Goal: Task Accomplishment & Management: Manage account settings

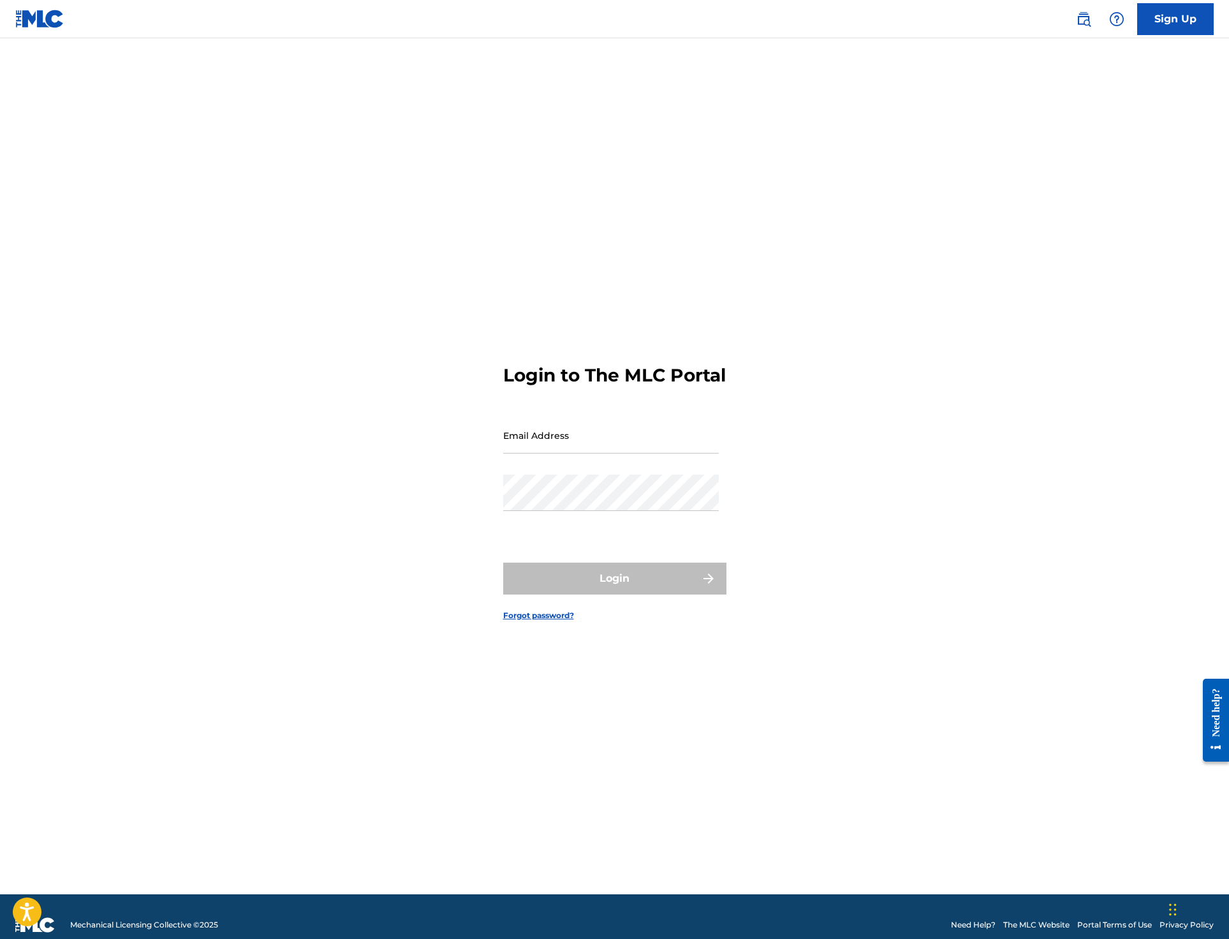
click at [568, 473] on div "Email Address" at bounding box center [611, 445] width 216 height 57
click at [568, 453] on input "Email Address" at bounding box center [611, 435] width 216 height 36
click at [585, 453] on input "s" at bounding box center [611, 435] width 216 height 36
type input "[EMAIL_ADDRESS][DOMAIN_NAME]"
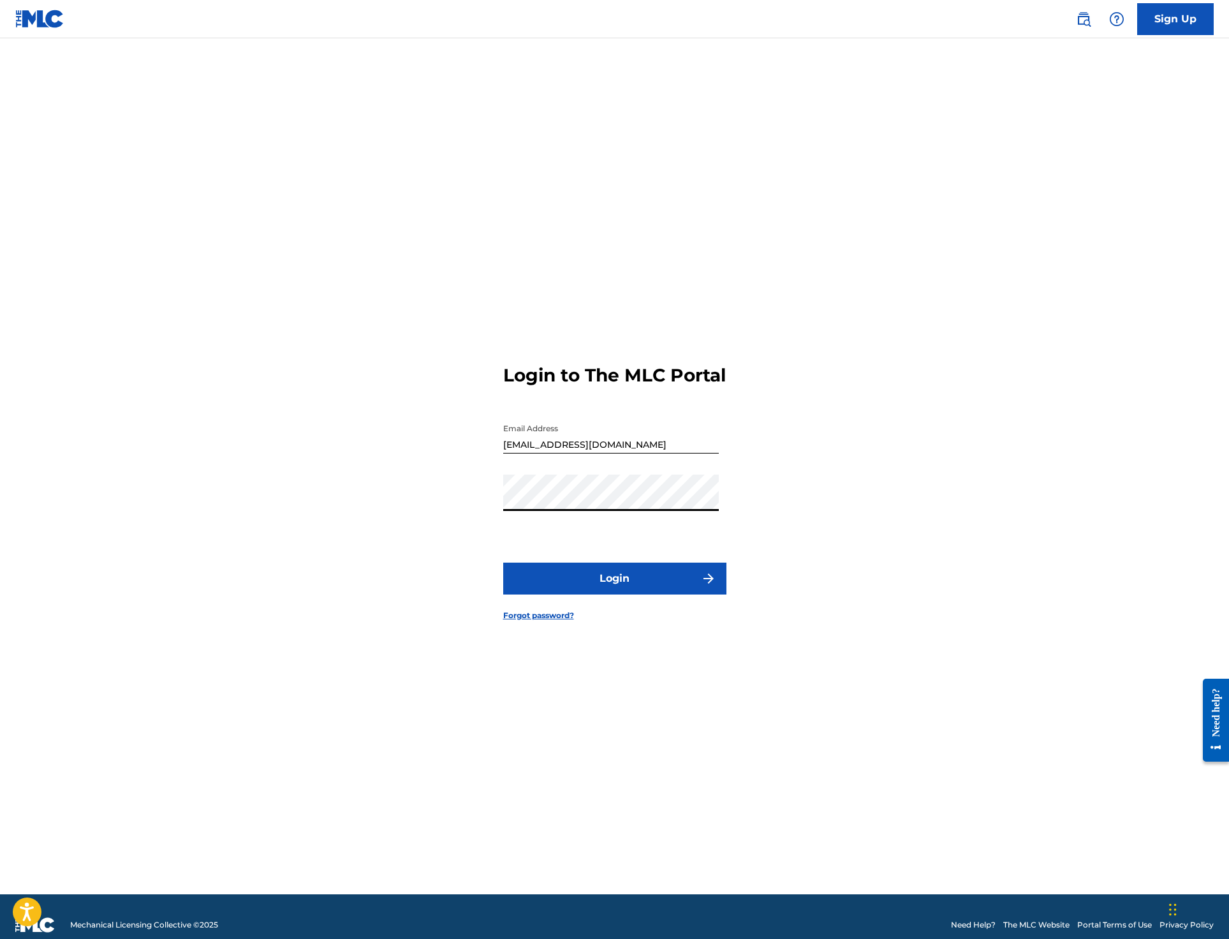
click at [599, 591] on button "Login" at bounding box center [614, 578] width 223 height 32
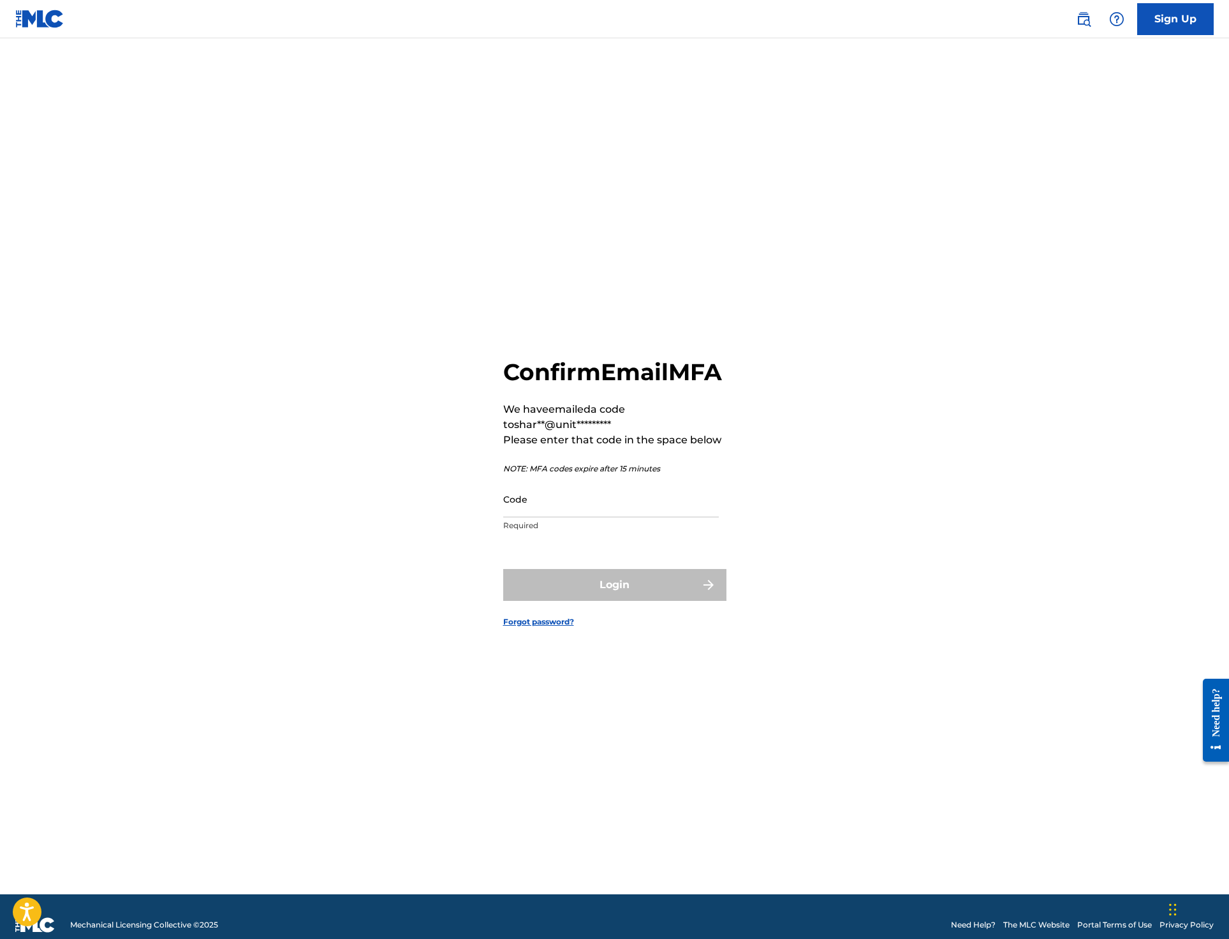
drag, startPoint x: 637, startPoint y: 536, endPoint x: 642, endPoint y: 526, distance: 11.1
click at [636, 531] on p "Required" at bounding box center [611, 525] width 216 height 11
click at [643, 517] on input "Code" at bounding box center [611, 499] width 216 height 36
paste input "831773"
type input "831773"
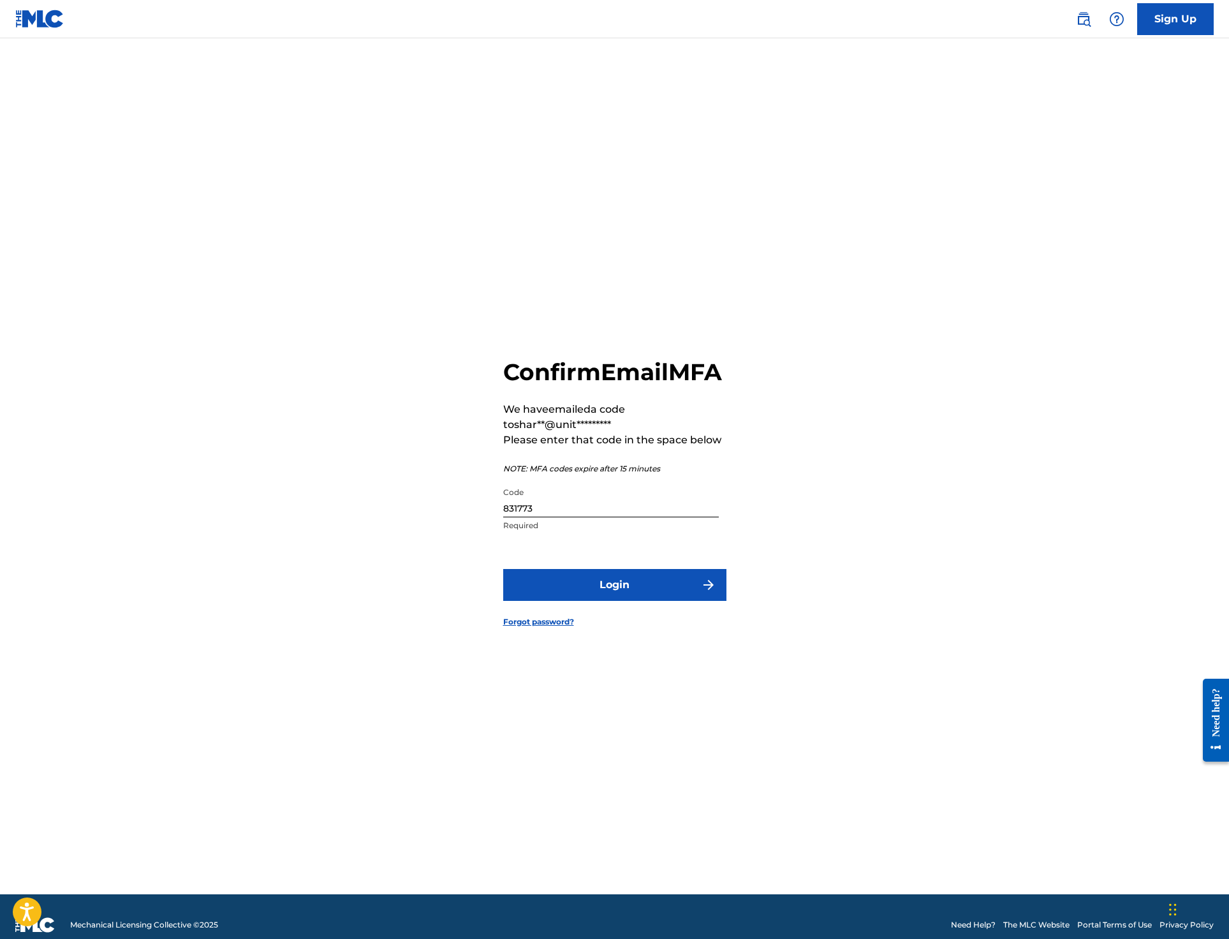
click at [789, 471] on div "Confirm Email MFA We have emailed a code to shar**@unit********* Please enter t…" at bounding box center [614, 482] width 893 height 824
drag, startPoint x: 698, startPoint y: 573, endPoint x: 691, endPoint y: 581, distance: 10.5
click at [697, 573] on form "Confirm Email MFA We have emailed a code to shar**@unit********* Please enter t…" at bounding box center [614, 482] width 223 height 824
click at [689, 585] on button "Login" at bounding box center [614, 585] width 223 height 32
